Goal: Task Accomplishment & Management: Manage account settings

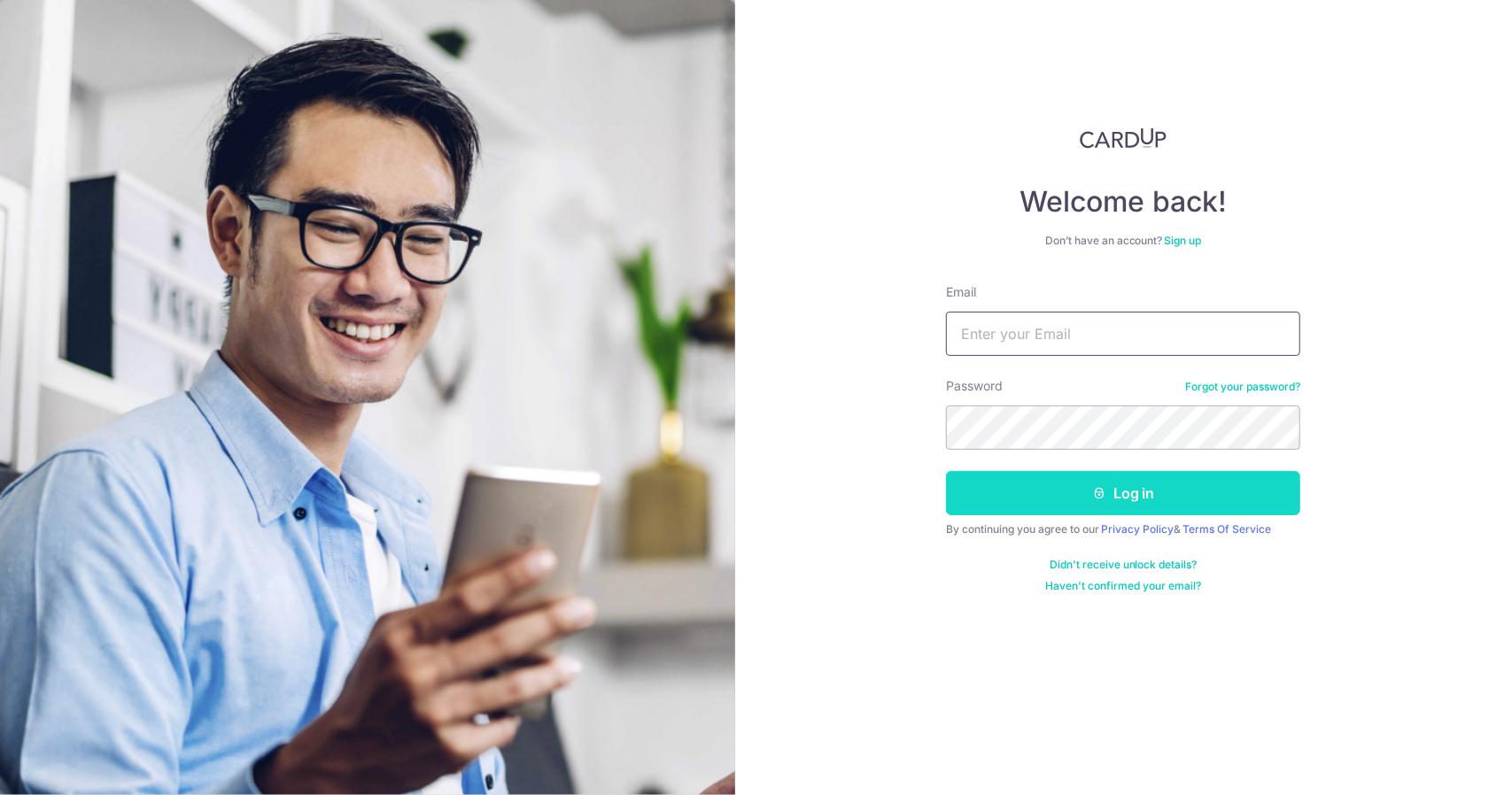
type input "rowenajong@yahoo.com.sg"
click at [1033, 508] on button "Log in" at bounding box center [1123, 493] width 355 height 44
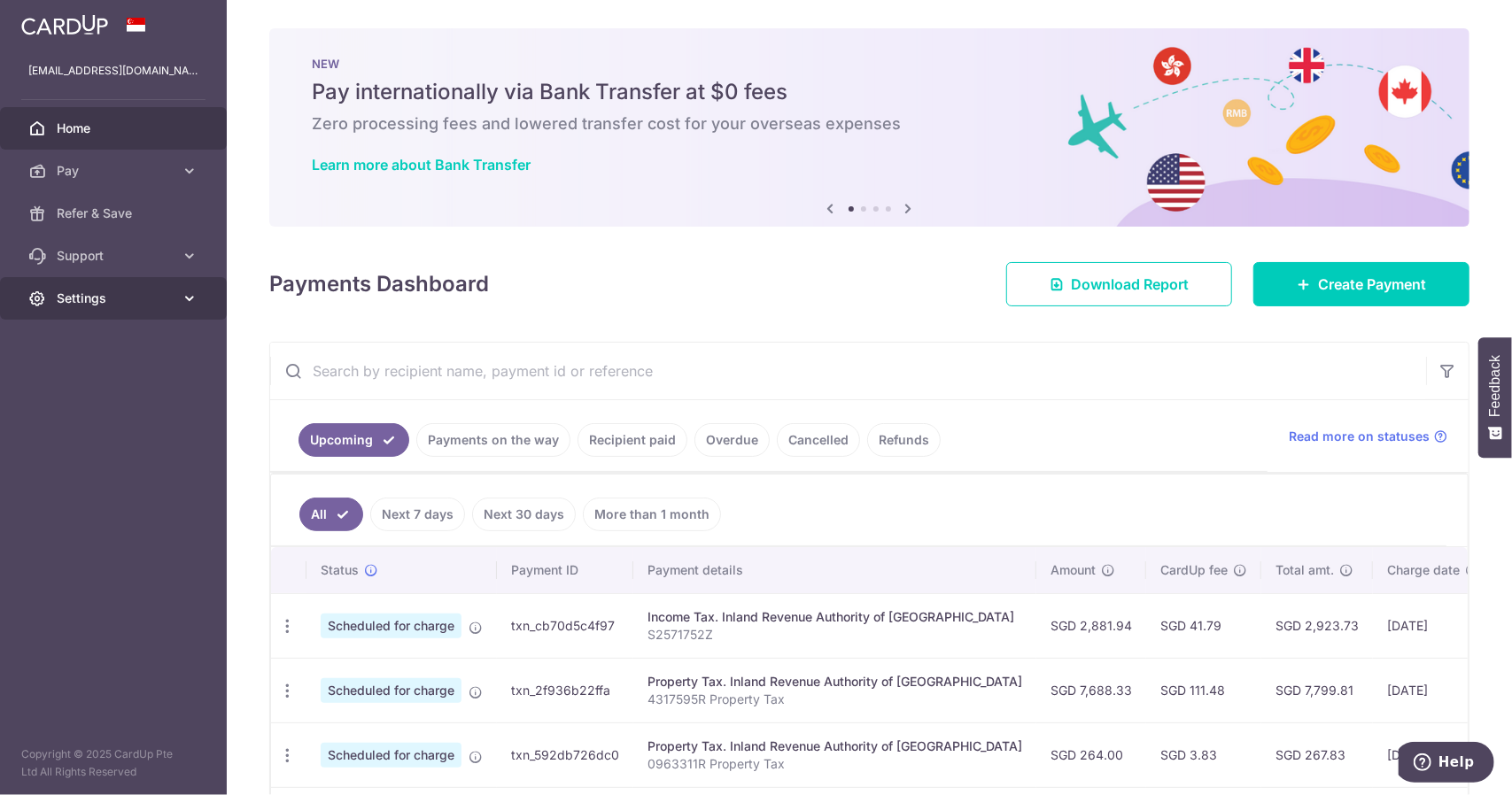
click at [121, 294] on span "Settings" at bounding box center [115, 299] width 117 height 18
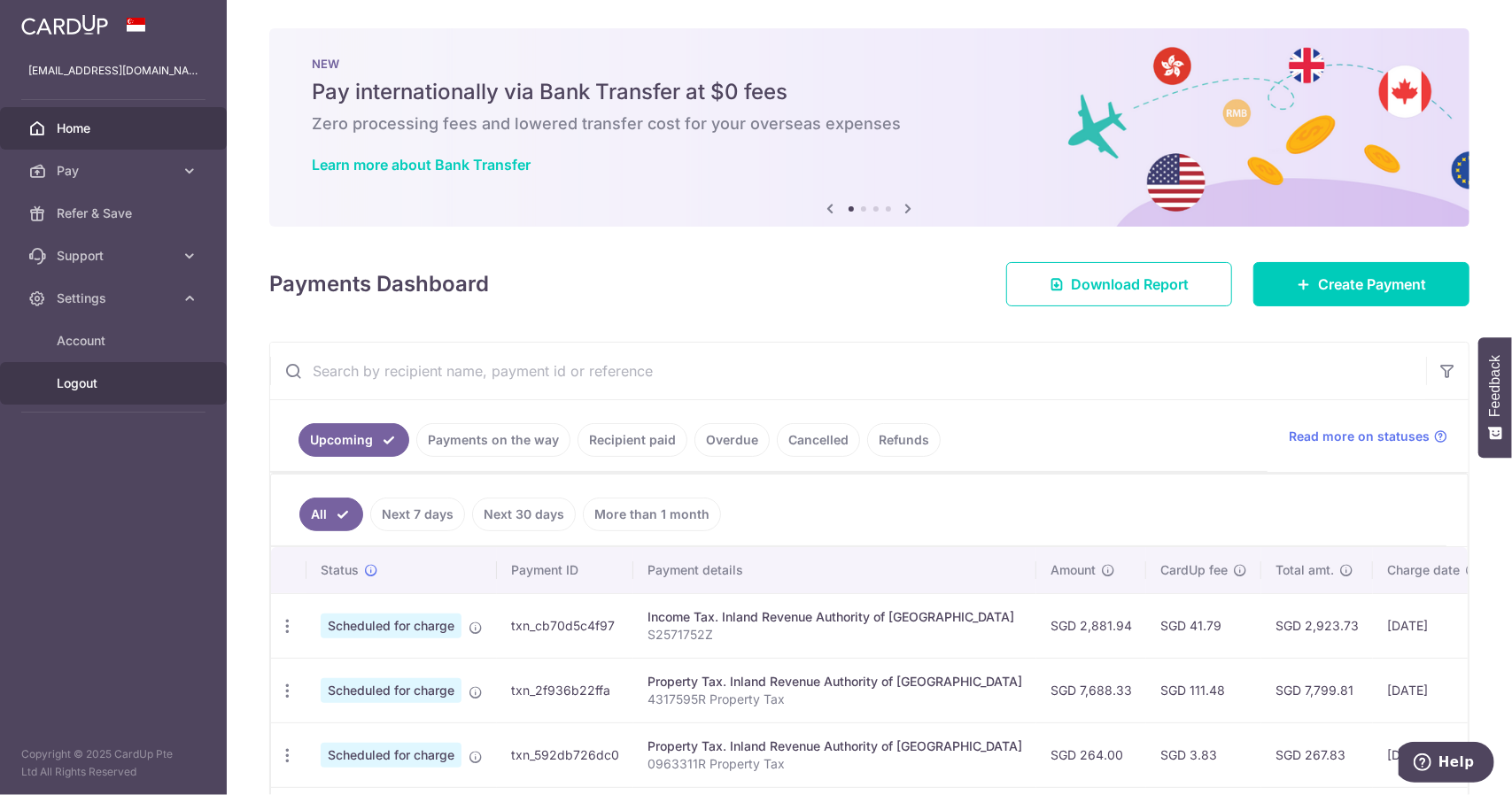
click at [114, 371] on link "Logout" at bounding box center [113, 384] width 227 height 43
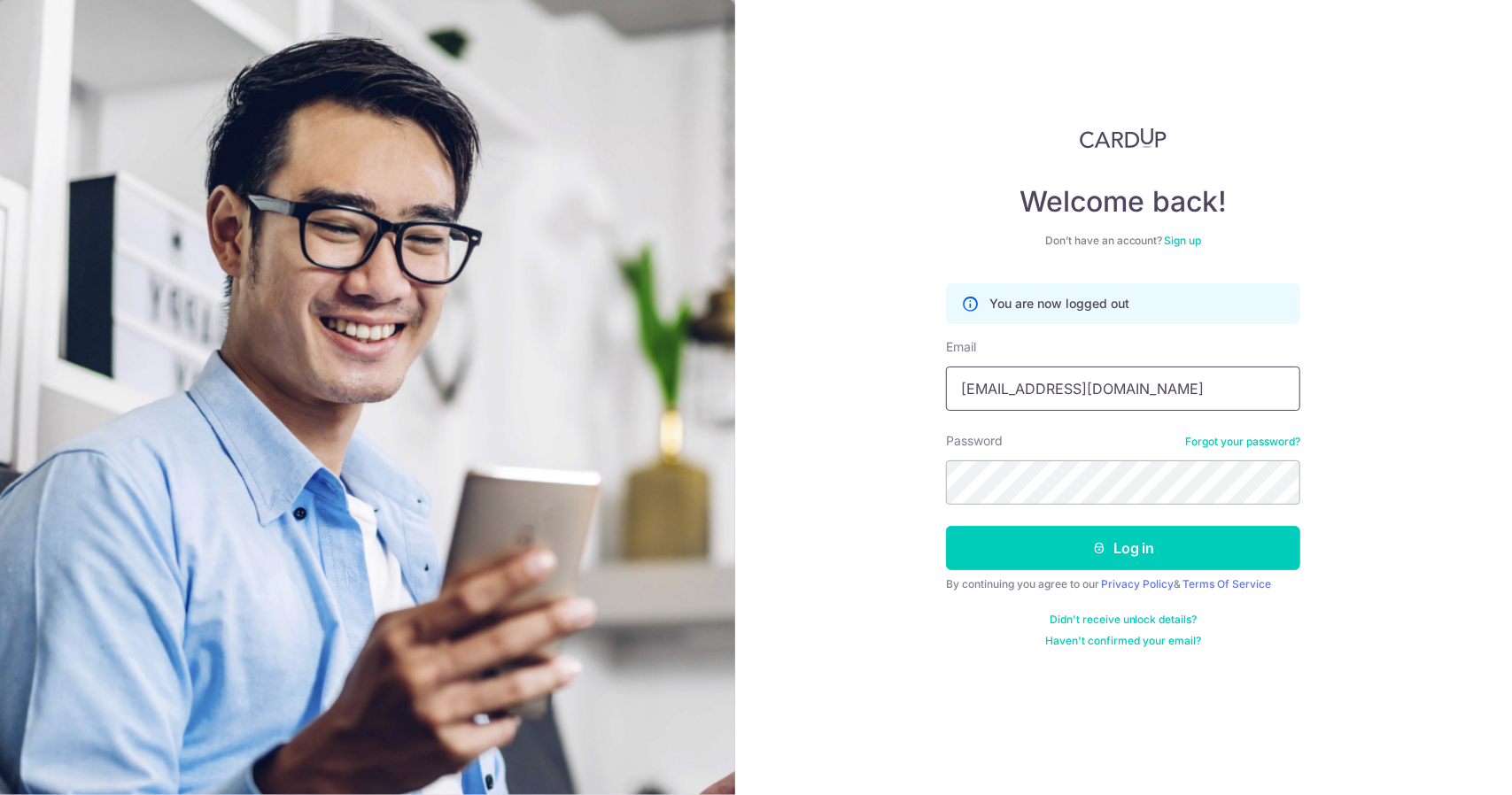
click at [1154, 402] on input "[EMAIL_ADDRESS][DOMAIN_NAME]" at bounding box center [1123, 389] width 355 height 44
type input "travel@chiron.com.sg"
click at [1135, 554] on button "Log in" at bounding box center [1123, 548] width 355 height 44
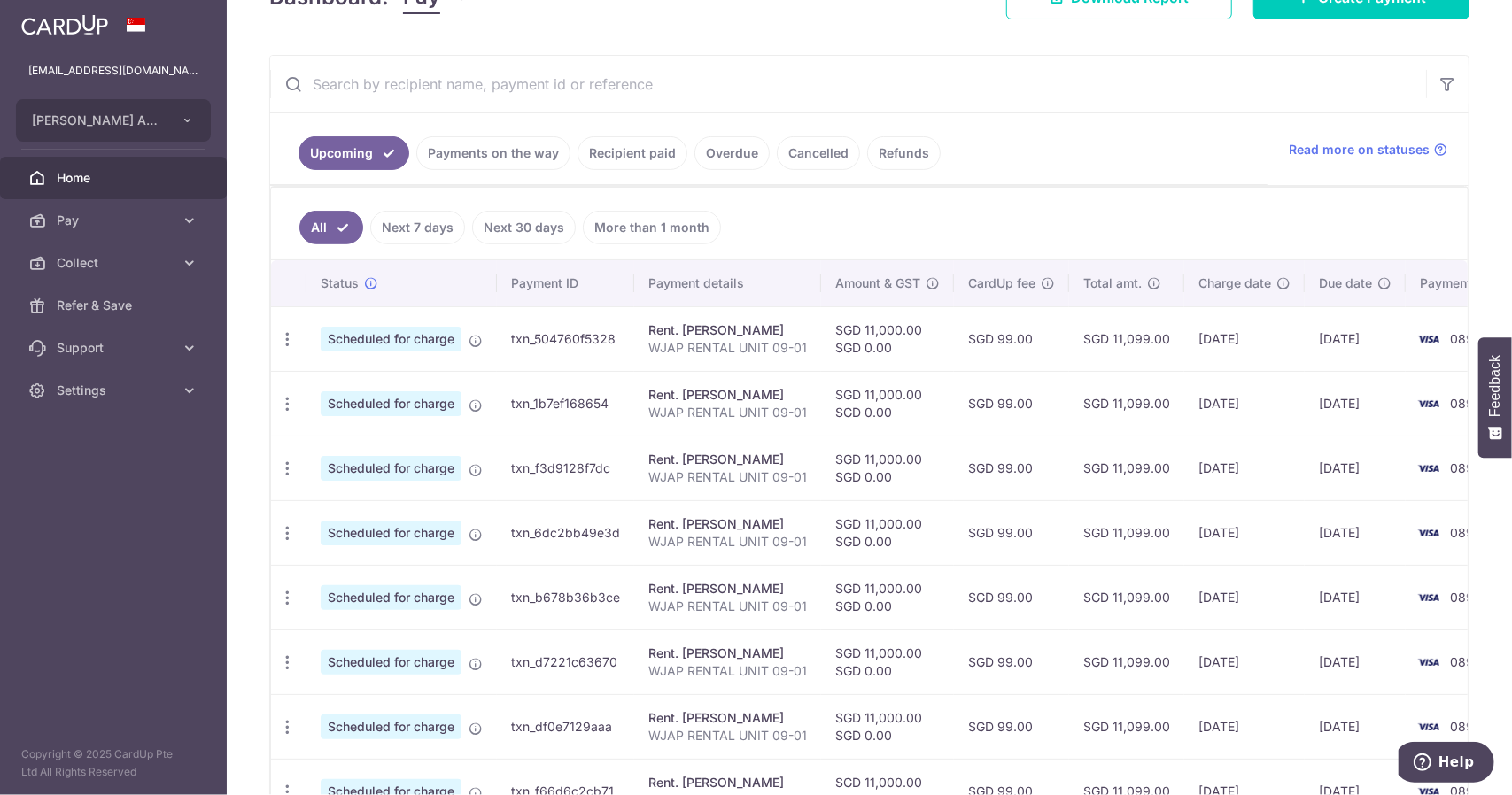
click at [619, 151] on link "Recipient paid" at bounding box center [633, 154] width 110 height 34
